Goal: Navigation & Orientation: Find specific page/section

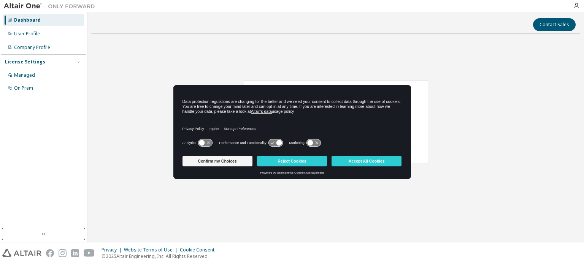
click at [365, 159] on body "Dashboard User Profile Company Profile License Settings Managed On Prem Contact…" at bounding box center [292, 132] width 584 height 264
drag, startPoint x: 0, startPoint y: 0, endPoint x: 365, endPoint y: 159, distance: 398.3
click at [365, 159] on button "Accept All Cookies" at bounding box center [367, 161] width 70 height 11
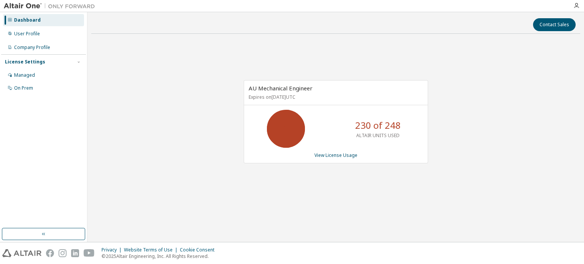
click at [538, 112] on div "AU Mechanical Engineer Expires on [DATE] UTC 230 of 248 ALTAIR UNITS USED View …" at bounding box center [335, 126] width 489 height 172
